Goal: Use online tool/utility: Utilize a website feature to perform a specific function

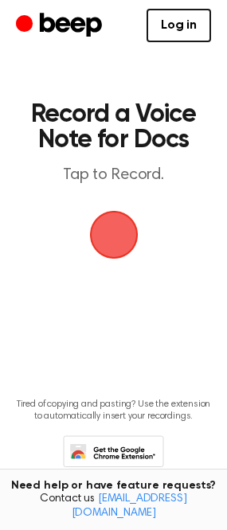
click at [119, 232] on span "button" at bounding box center [113, 235] width 49 height 49
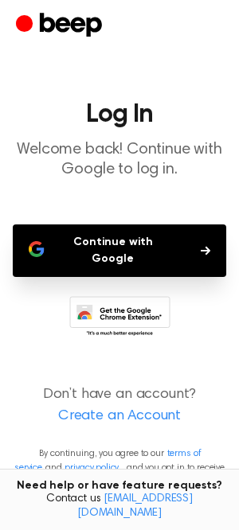
click at [130, 253] on button "Continue with Google" at bounding box center [119, 250] width 213 height 53
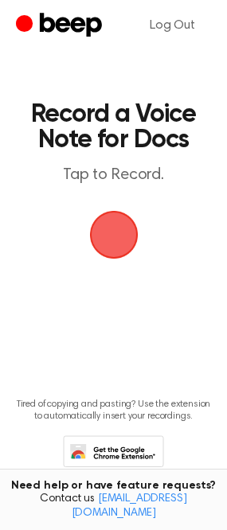
click at [103, 247] on span "button" at bounding box center [113, 234] width 61 height 61
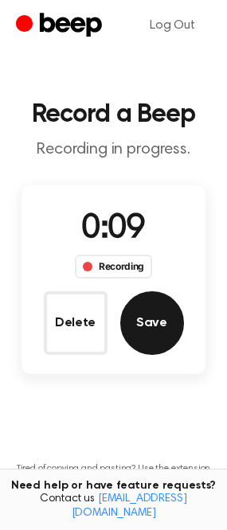
click at [158, 314] on button "Save" at bounding box center [152, 323] width 64 height 64
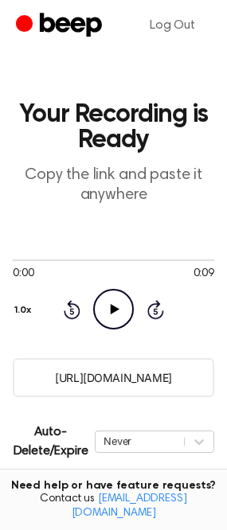
drag, startPoint x: 194, startPoint y: 374, endPoint x: 35, endPoint y: 382, distance: 159.3
click at [35, 382] on input "https://beep.audio/CKQeOGd" at bounding box center [113, 377] width 201 height 39
click at [53, 380] on input "https://beep.audio/CKQeOGd" at bounding box center [113, 377] width 201 height 39
drag, startPoint x: 186, startPoint y: 360, endPoint x: 194, endPoint y: 375, distance: 17.1
click at [194, 375] on input "https://beep.audio/CKQeOGd" at bounding box center [113, 377] width 201 height 39
